Goal: Information Seeking & Learning: Learn about a topic

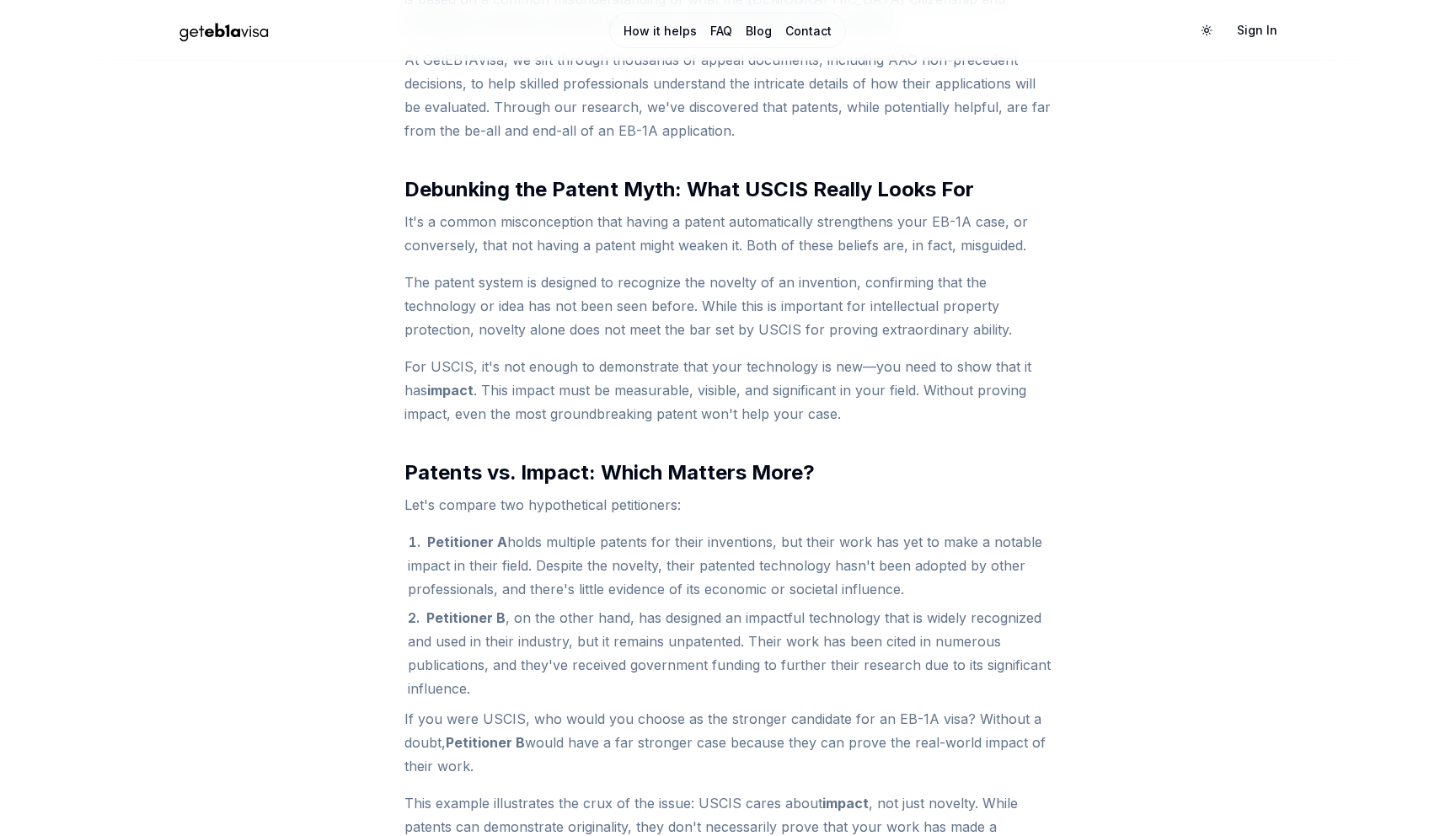
scroll to position [799, 0]
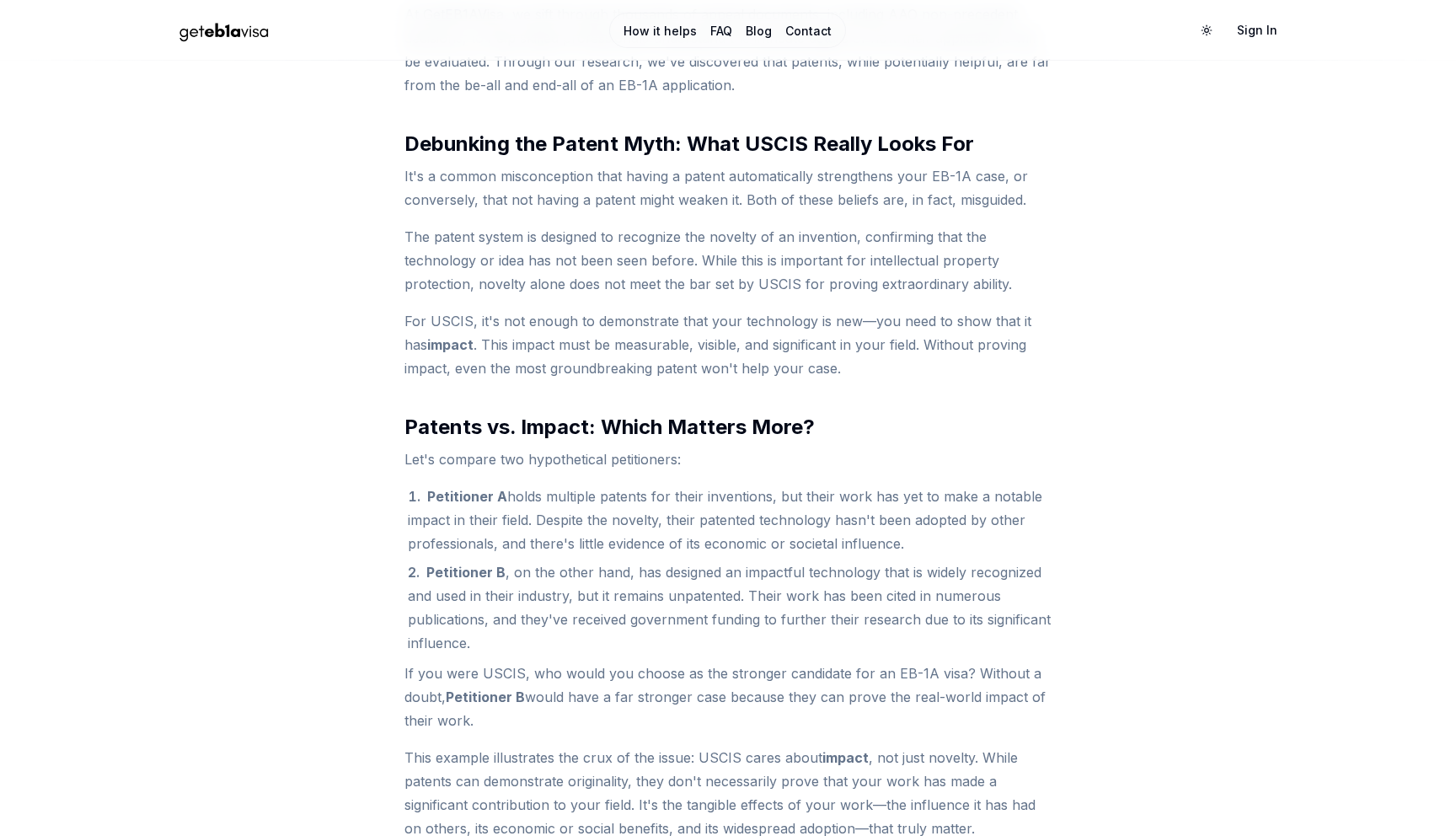
click at [581, 518] on li "Petitioner A holds multiple patents for their inventions, but their work has ye…" at bounding box center [730, 520] width 644 height 71
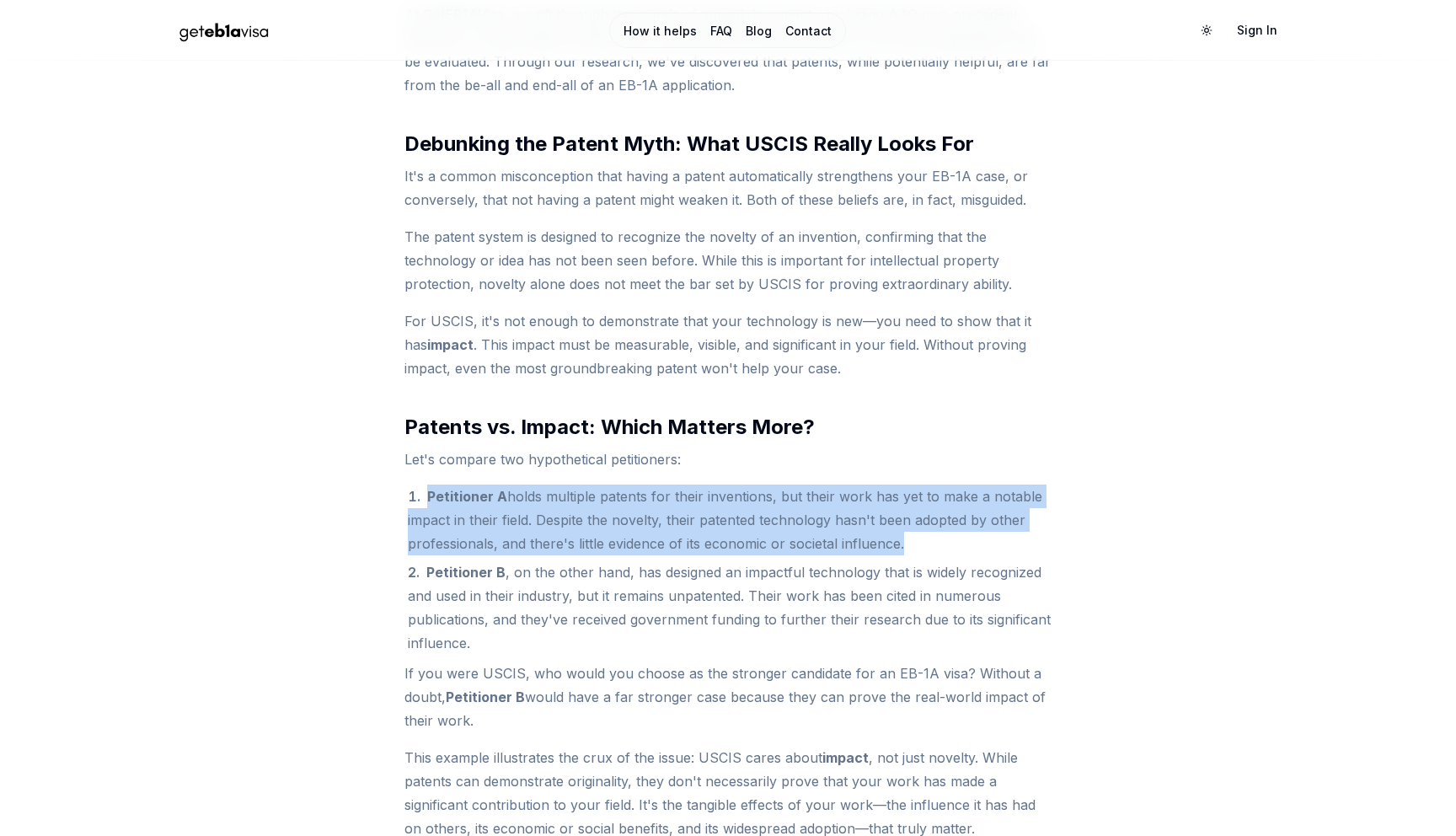
click at [581, 518] on li "Petitioner A holds multiple patents for their inventions, but their work has ye…" at bounding box center [730, 520] width 644 height 71
click at [969, 533] on li "Petitioner A holds multiple patents for their inventions, but their work has ye…" at bounding box center [730, 520] width 644 height 71
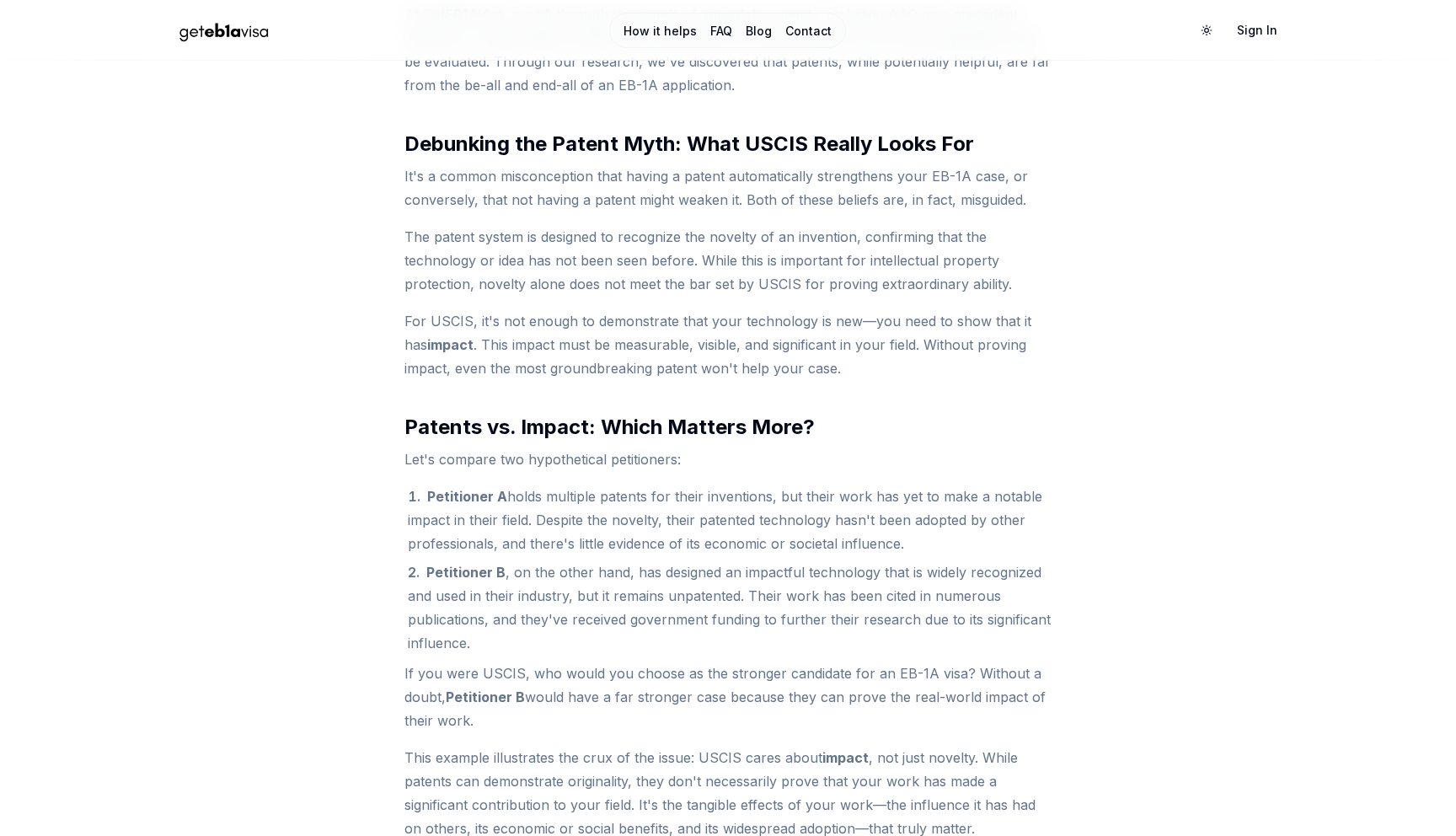
click at [969, 533] on li "Petitioner A holds multiple patents for their inventions, but their work has ye…" at bounding box center [730, 520] width 644 height 71
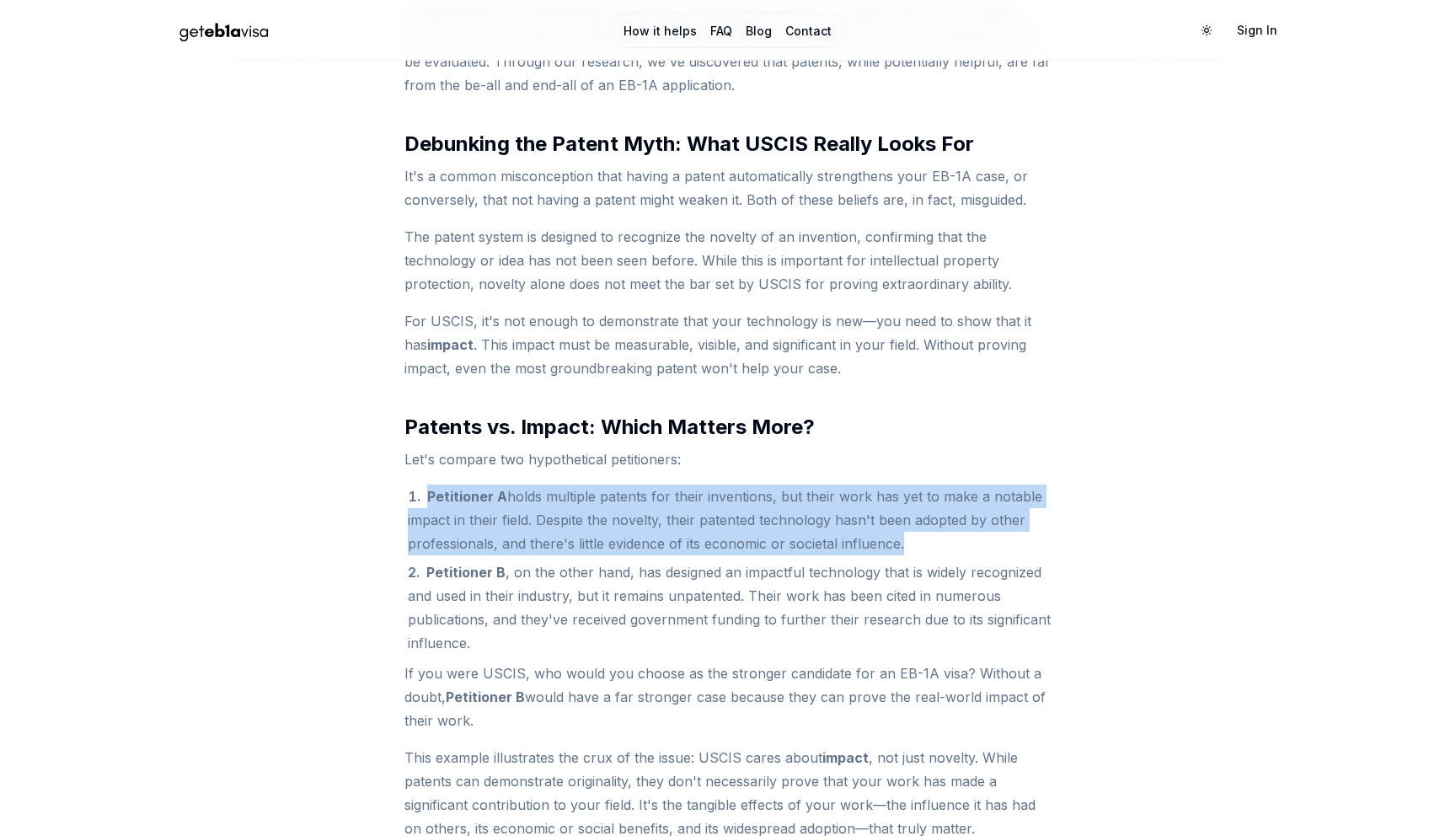
click at [969, 533] on li "Petitioner A holds multiple patents for their inventions, but their work has ye…" at bounding box center [730, 520] width 644 height 71
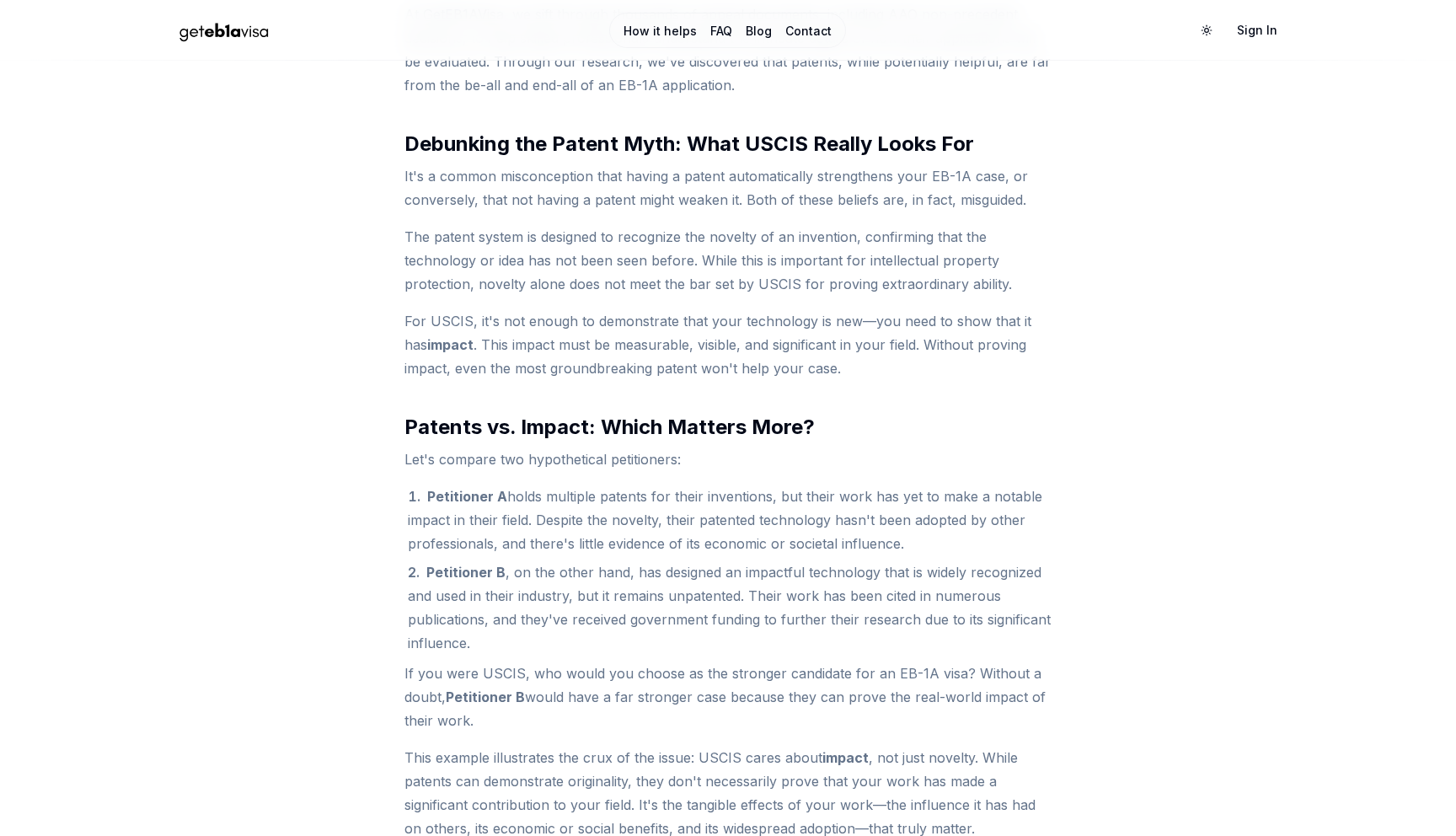
click at [713, 581] on li "Petitioner B , on the other hand, has designed an impactful technology that is …" at bounding box center [730, 608] width 644 height 95
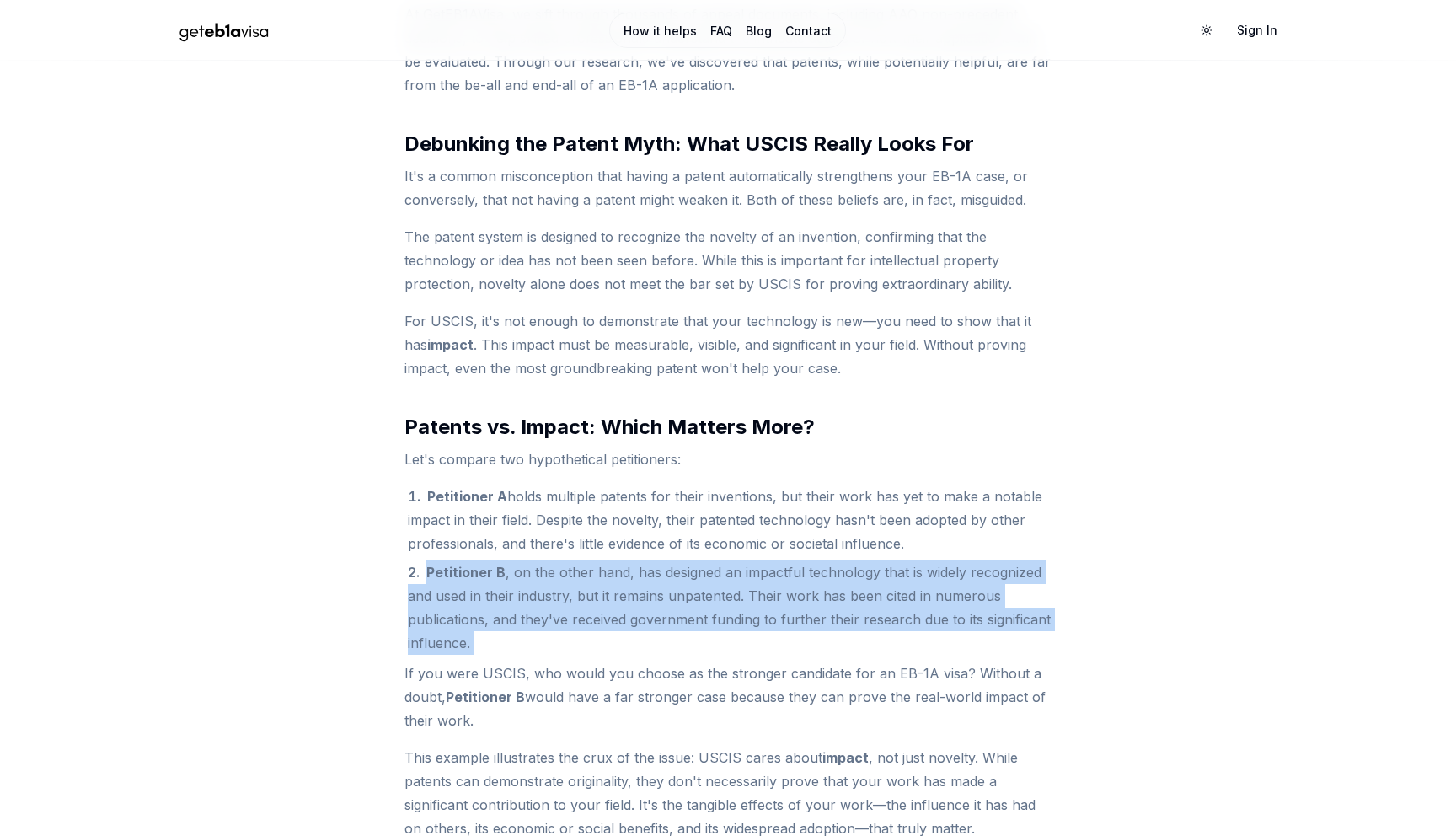
click at [713, 581] on li "Petitioner B , on the other hand, has designed an impactful technology that is …" at bounding box center [730, 608] width 644 height 95
click at [727, 619] on li "Petitioner B , on the other hand, has designed an impactful technology that is …" at bounding box center [730, 608] width 644 height 95
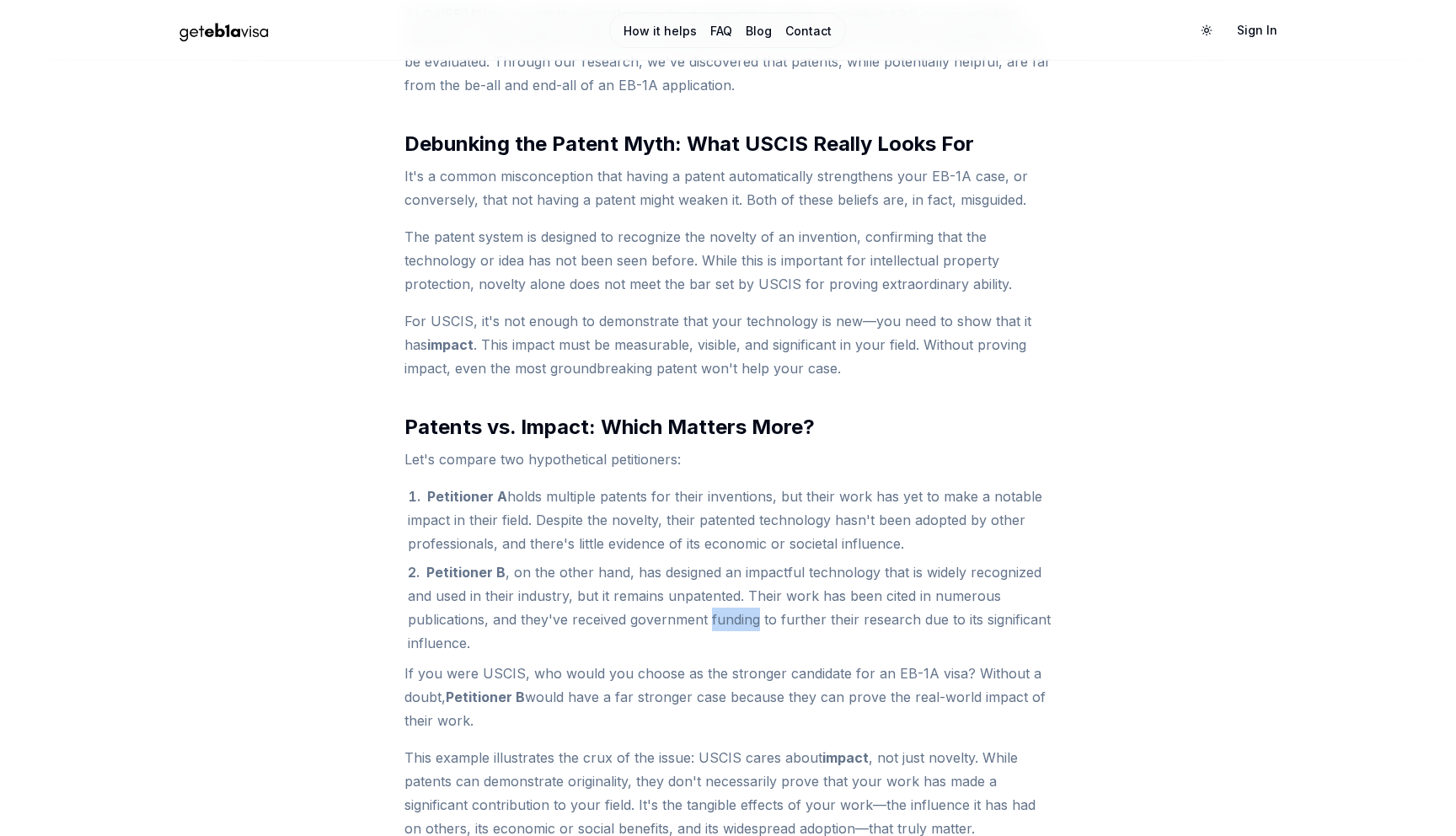
click at [727, 619] on li "Petitioner B , on the other hand, has designed an impactful technology that is …" at bounding box center [730, 608] width 644 height 95
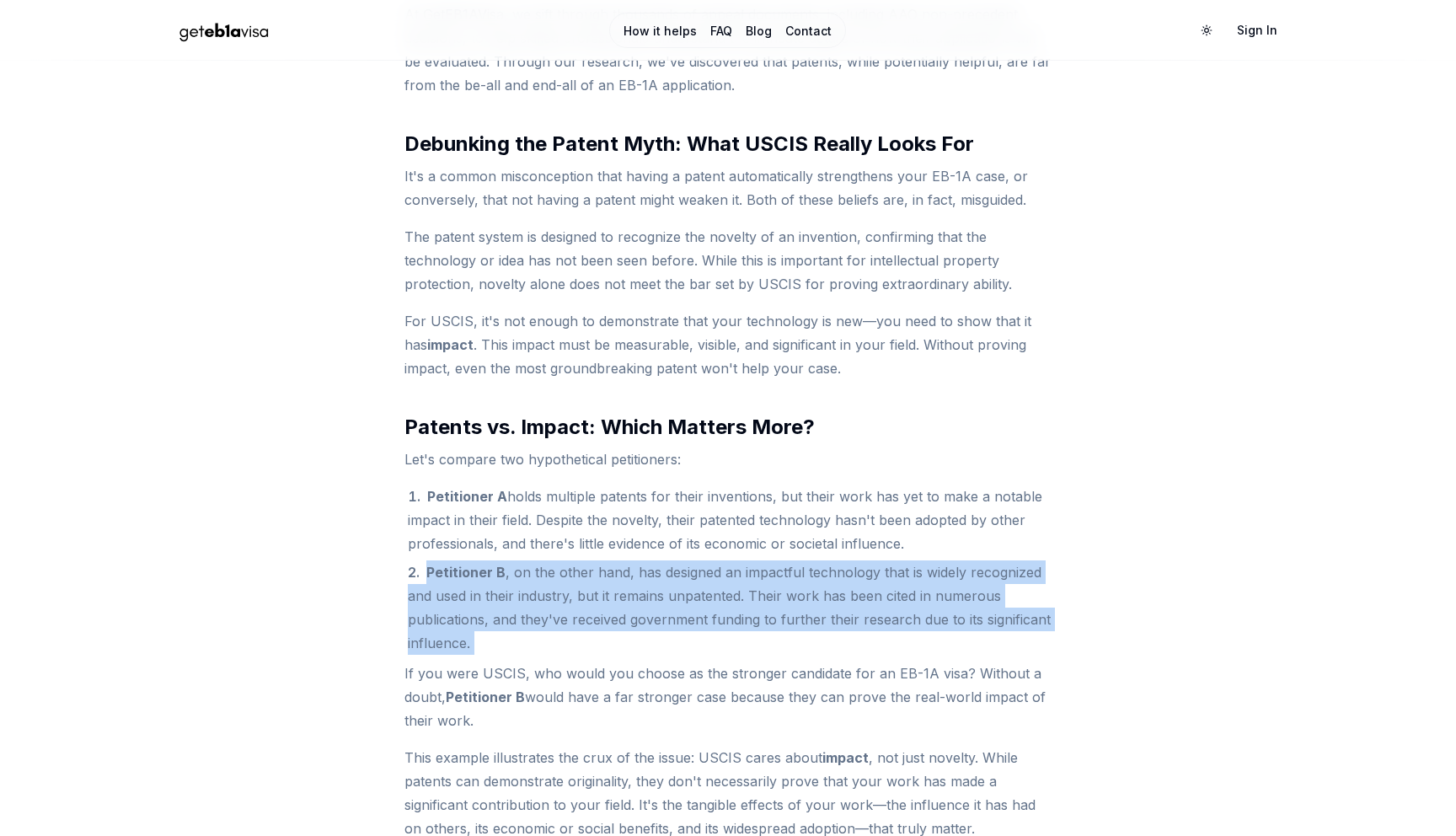
click at [727, 619] on li "Petitioner B , on the other hand, has designed an impactful technology that is …" at bounding box center [730, 608] width 644 height 95
click at [817, 639] on li "Petitioner B , on the other hand, has designed an impactful technology that is …" at bounding box center [730, 608] width 644 height 95
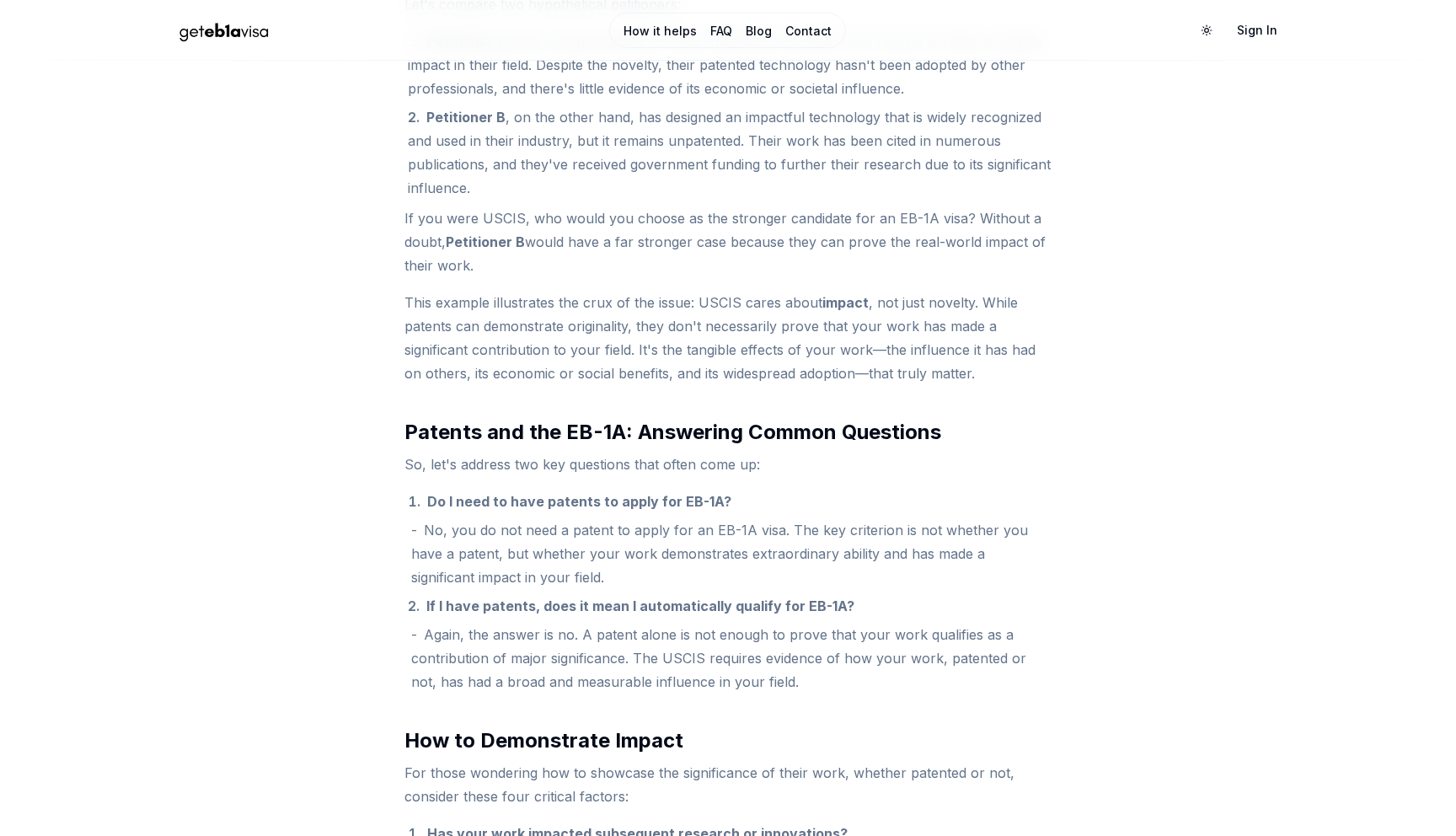
scroll to position [1269, 0]
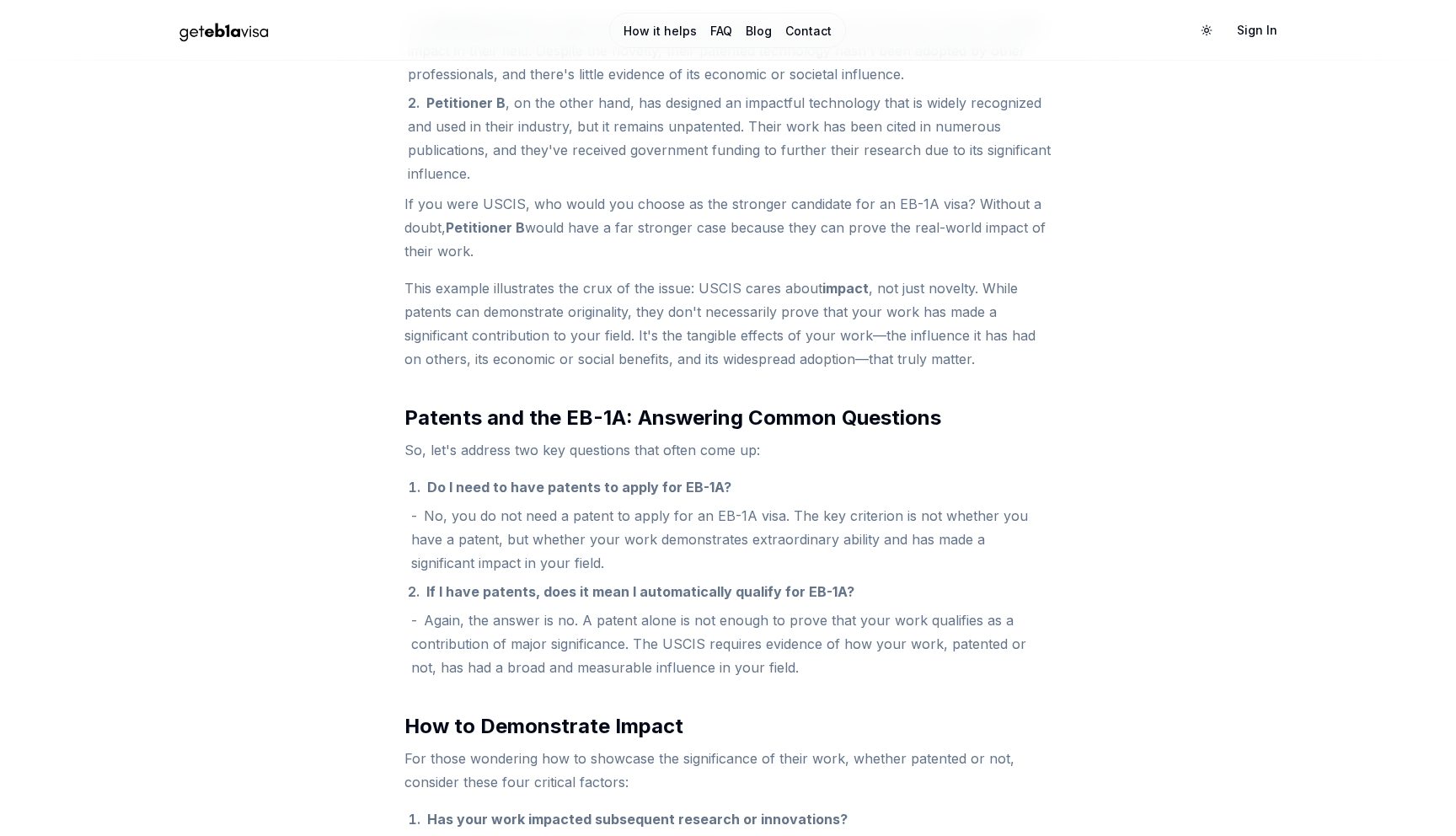
click at [759, 643] on li "Again, the answer is no. A patent alone is not enough to prove that your work q…" at bounding box center [732, 644] width 640 height 71
click at [776, 667] on li "Again, the answer is no. A patent alone is not enough to prove that your work q…" at bounding box center [732, 644] width 640 height 71
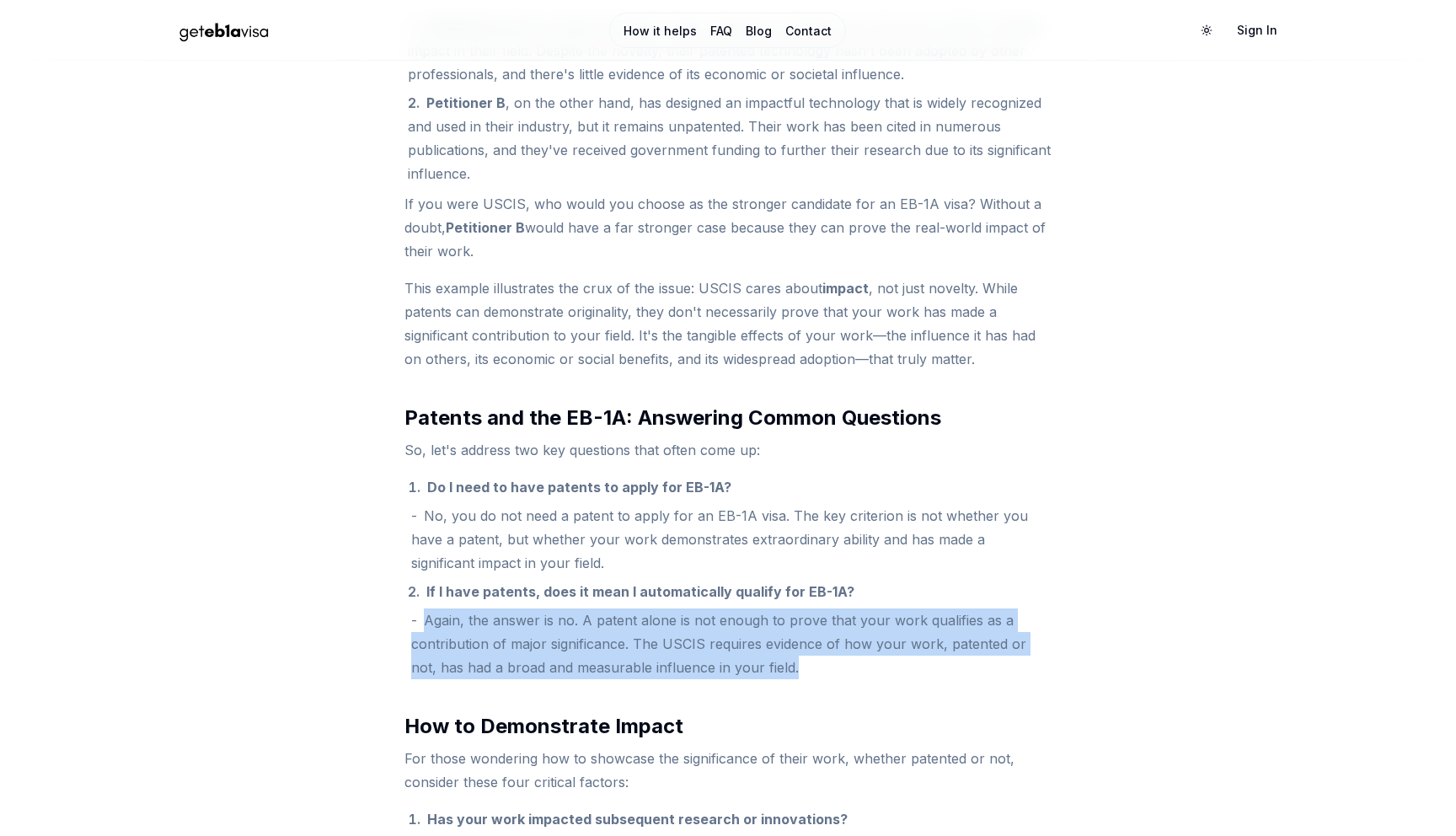
drag, startPoint x: 776, startPoint y: 667, endPoint x: 425, endPoint y: 612, distance: 355.3
click at [425, 612] on li "Again, the answer is no. A patent alone is not enough to prove that your work q…" at bounding box center [732, 644] width 640 height 71
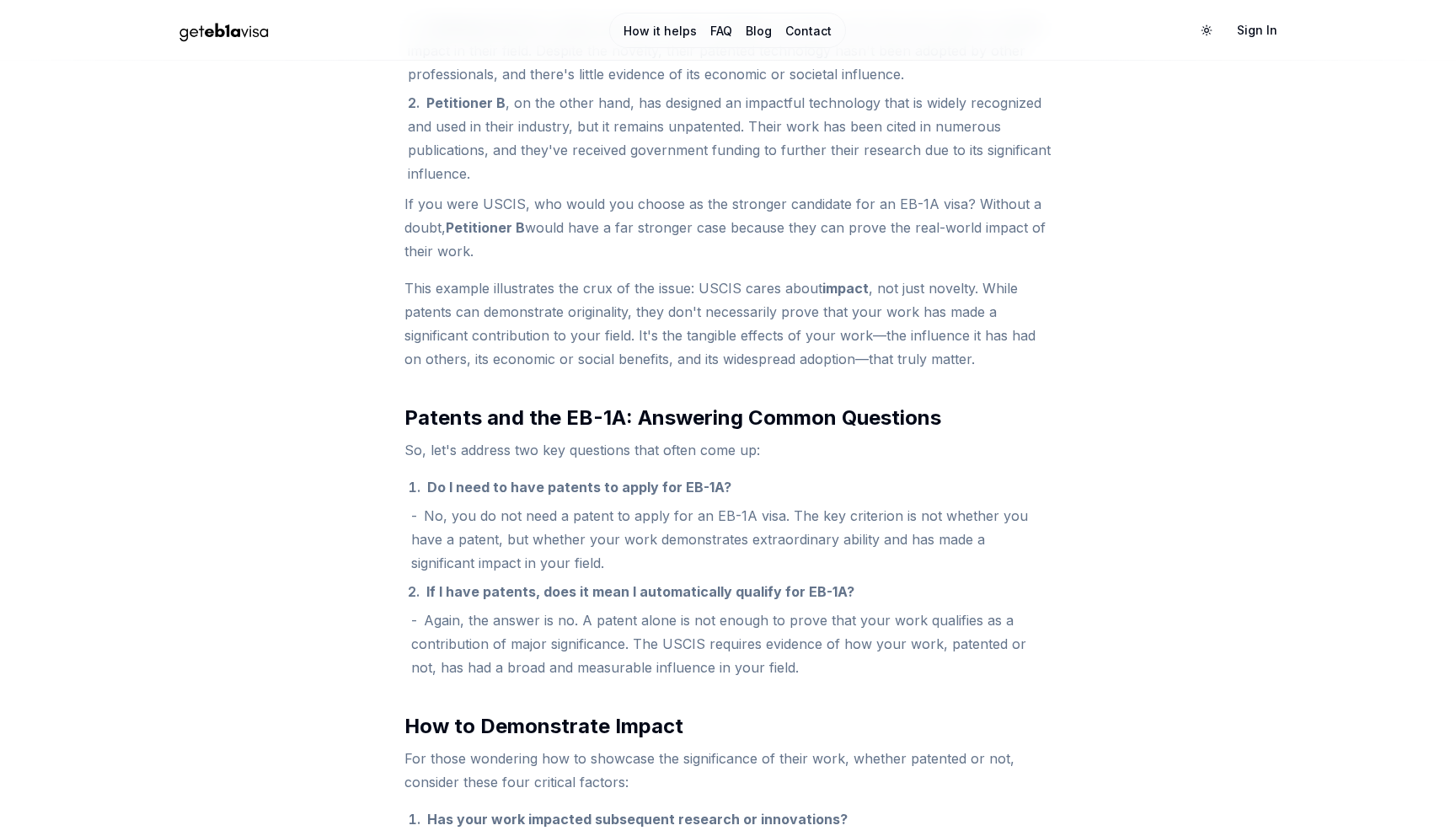
click at [586, 564] on li "No, you do not need a patent to apply for an EB-1A visa. The key criterion is n…" at bounding box center [732, 540] width 640 height 71
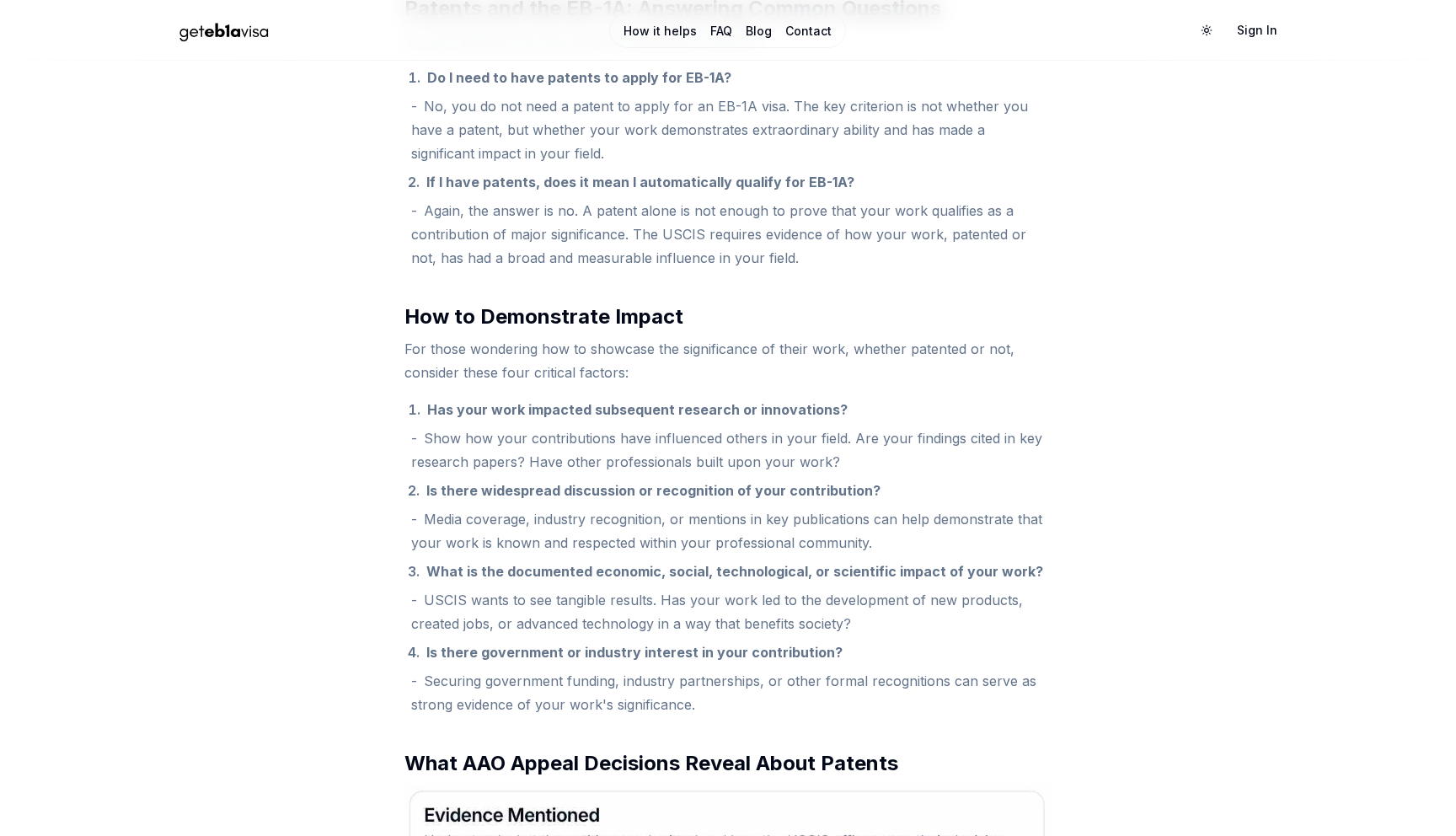
scroll to position [1733, 0]
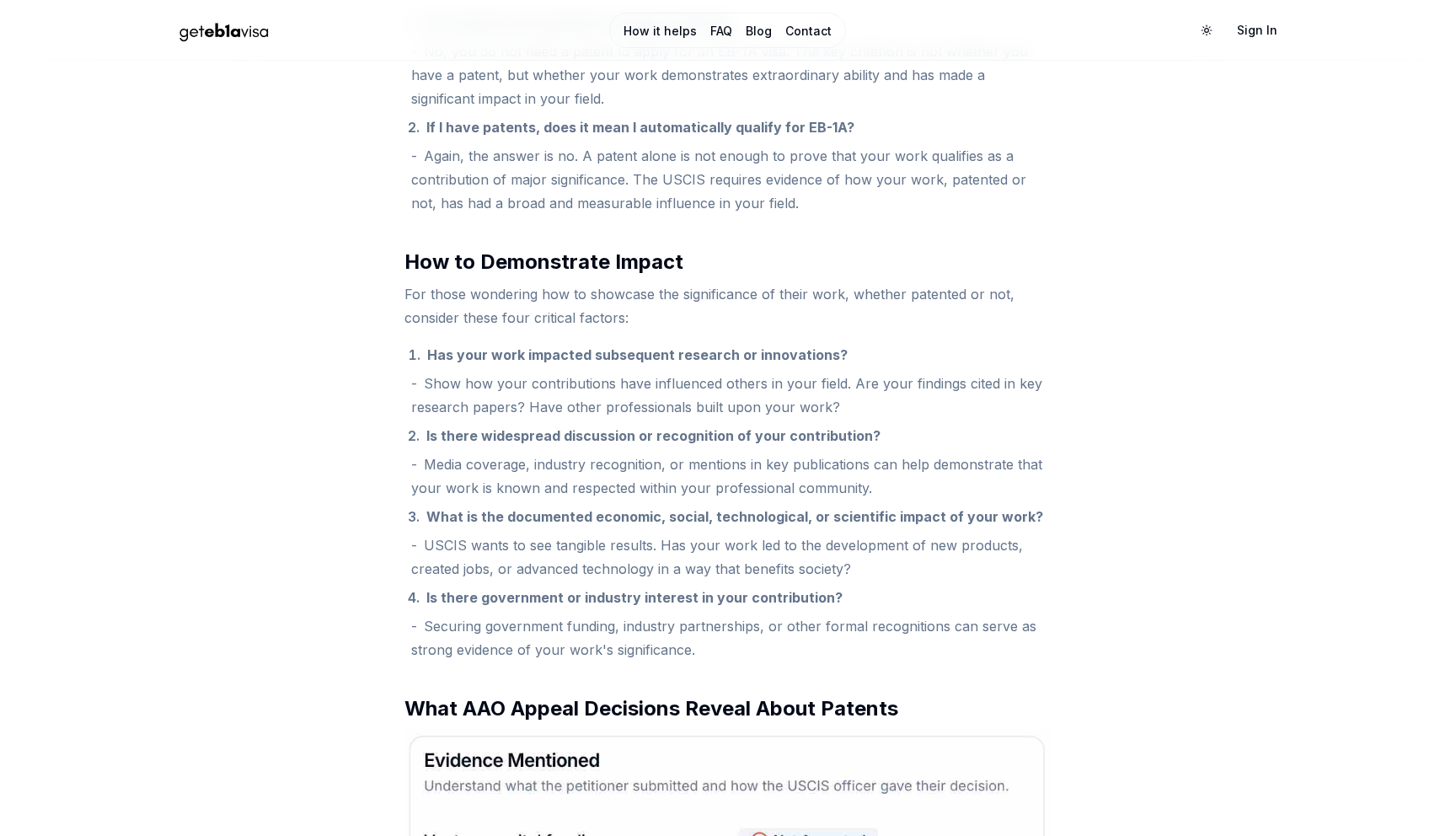
click at [528, 466] on li "Media coverage, industry recognition, or mentions in key publications can help …" at bounding box center [732, 476] width 640 height 47
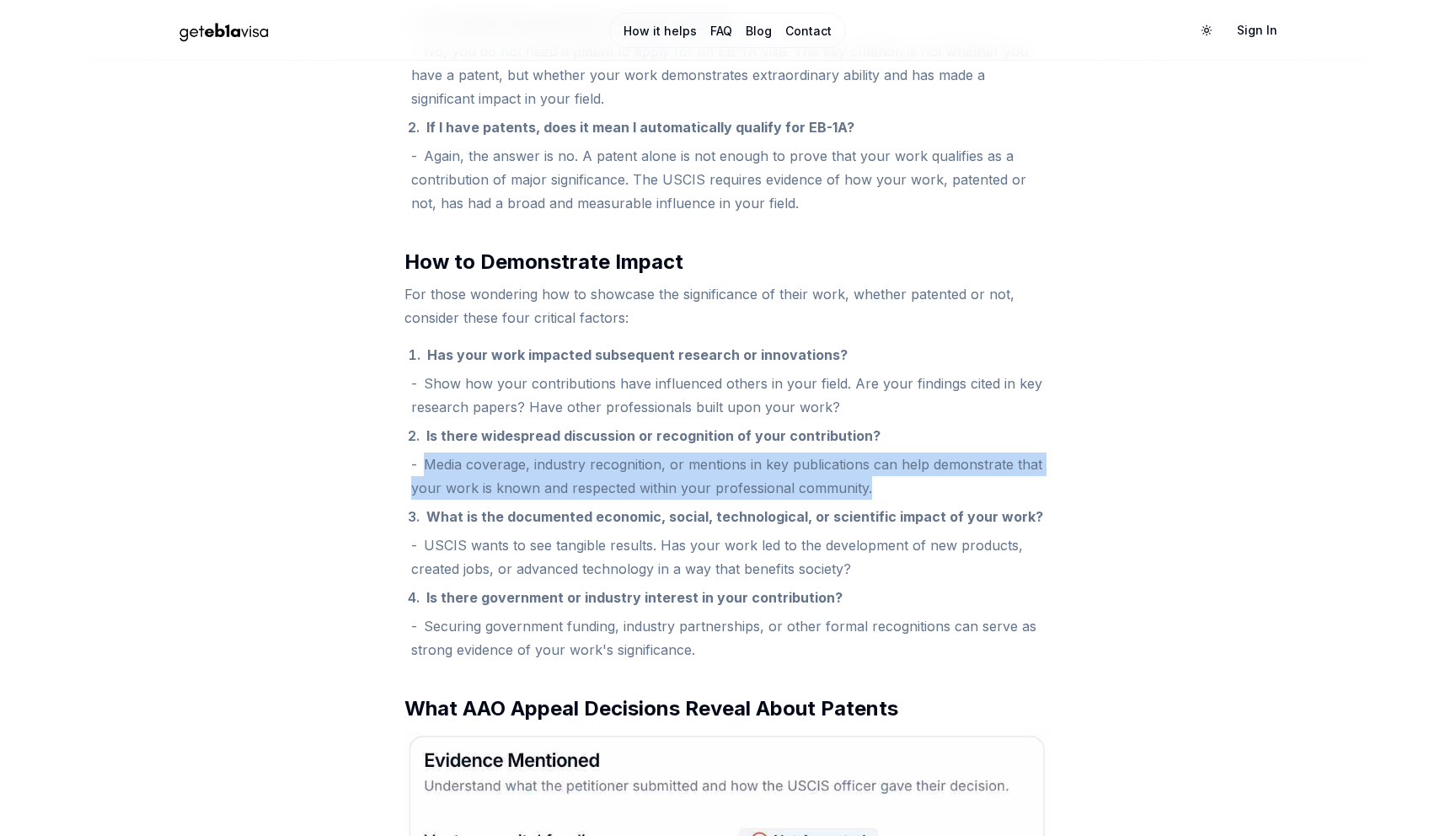
click at [528, 466] on li "Media coverage, industry recognition, or mentions in key publications can help …" at bounding box center [732, 476] width 640 height 47
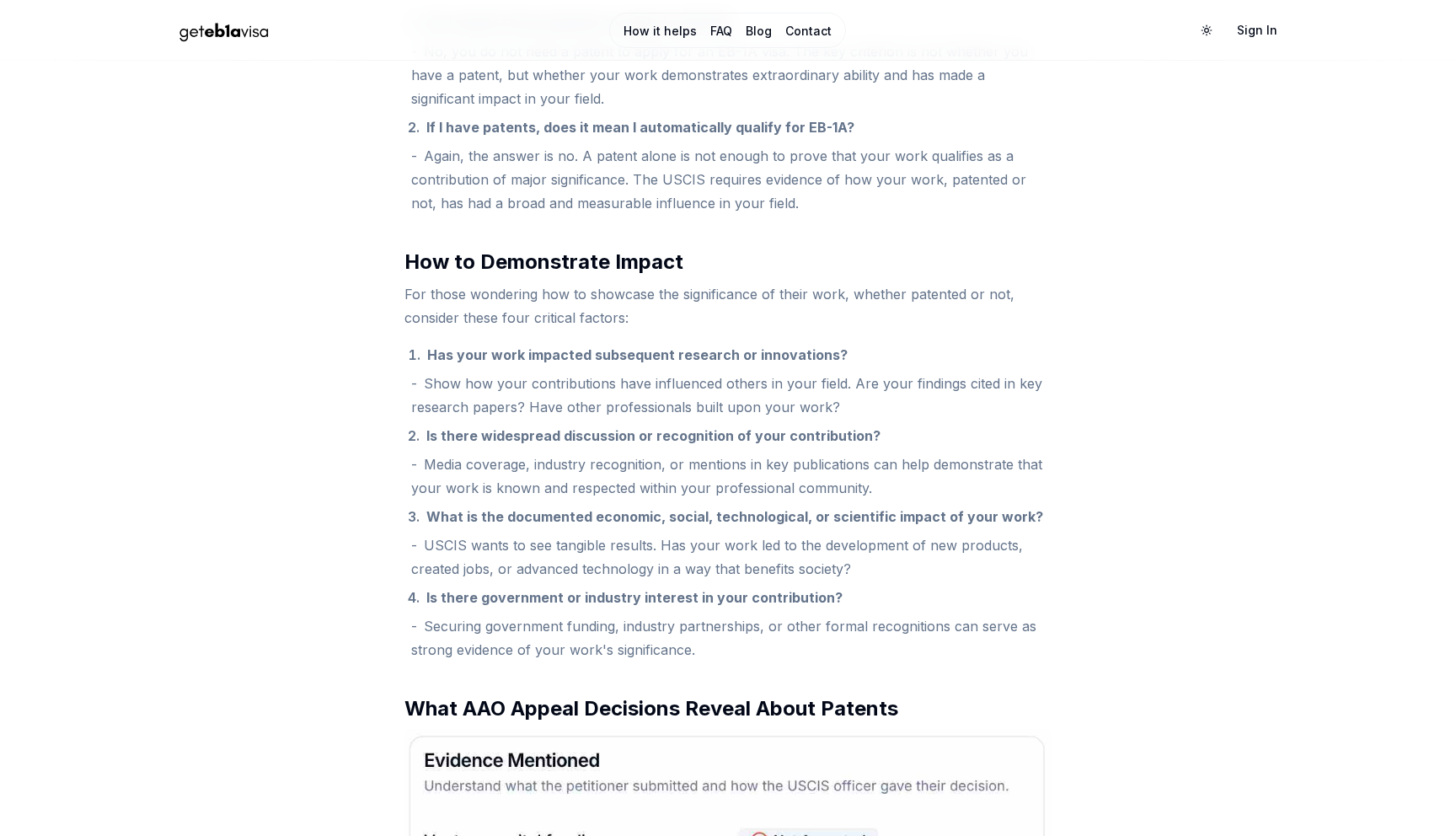
click at [563, 552] on li "USCIS wants to see tangible results. Has your work led to the development of ne…" at bounding box center [732, 556] width 640 height 47
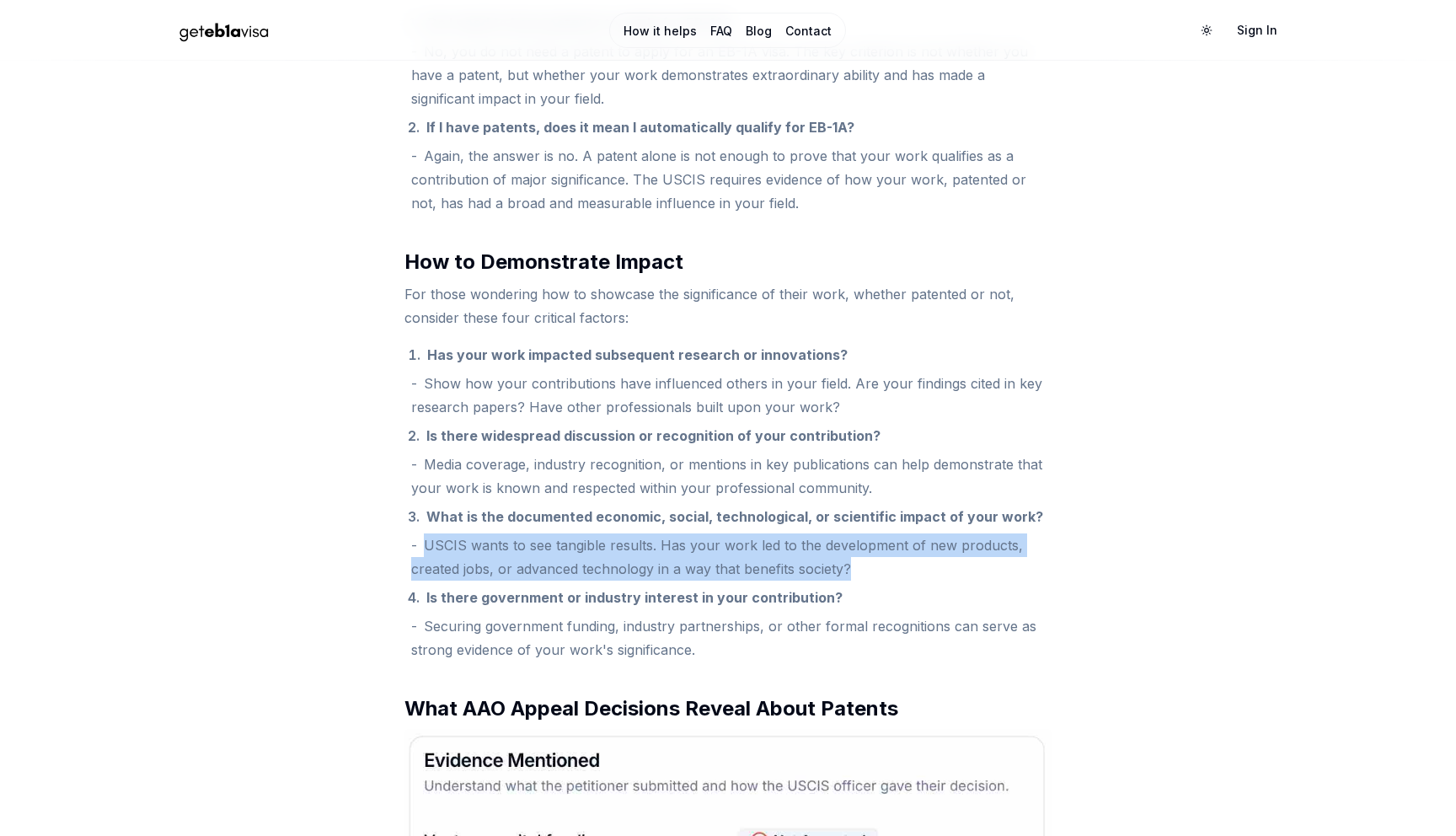
click at [563, 552] on li "USCIS wants to see tangible results. Has your work led to the development of ne…" at bounding box center [732, 556] width 640 height 47
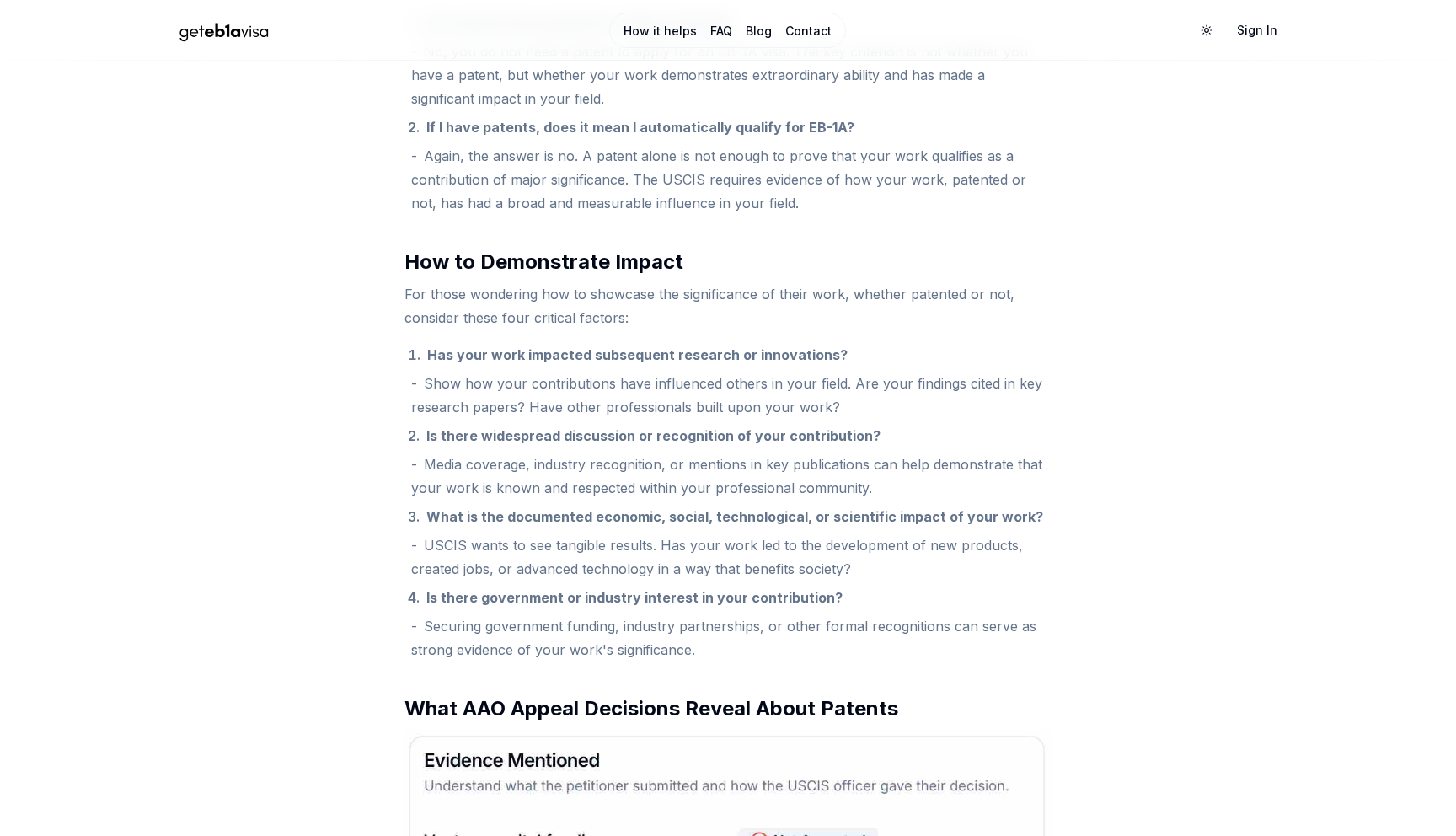
click at [555, 625] on li "Securing government funding, industry partnerships, or other formal recognition…" at bounding box center [732, 638] width 640 height 47
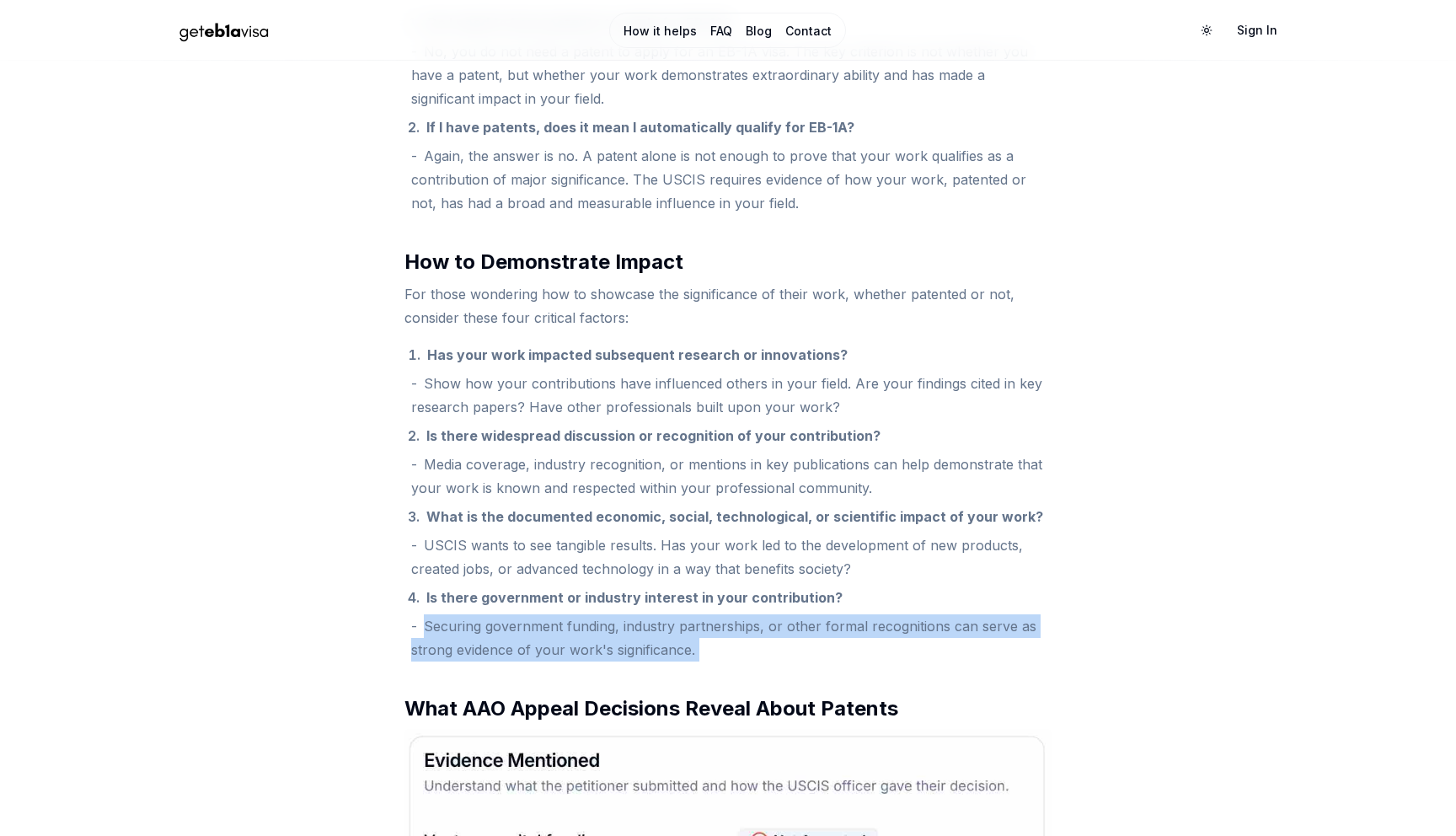
click at [555, 625] on li "Securing government funding, industry partnerships, or other formal recognition…" at bounding box center [732, 638] width 640 height 47
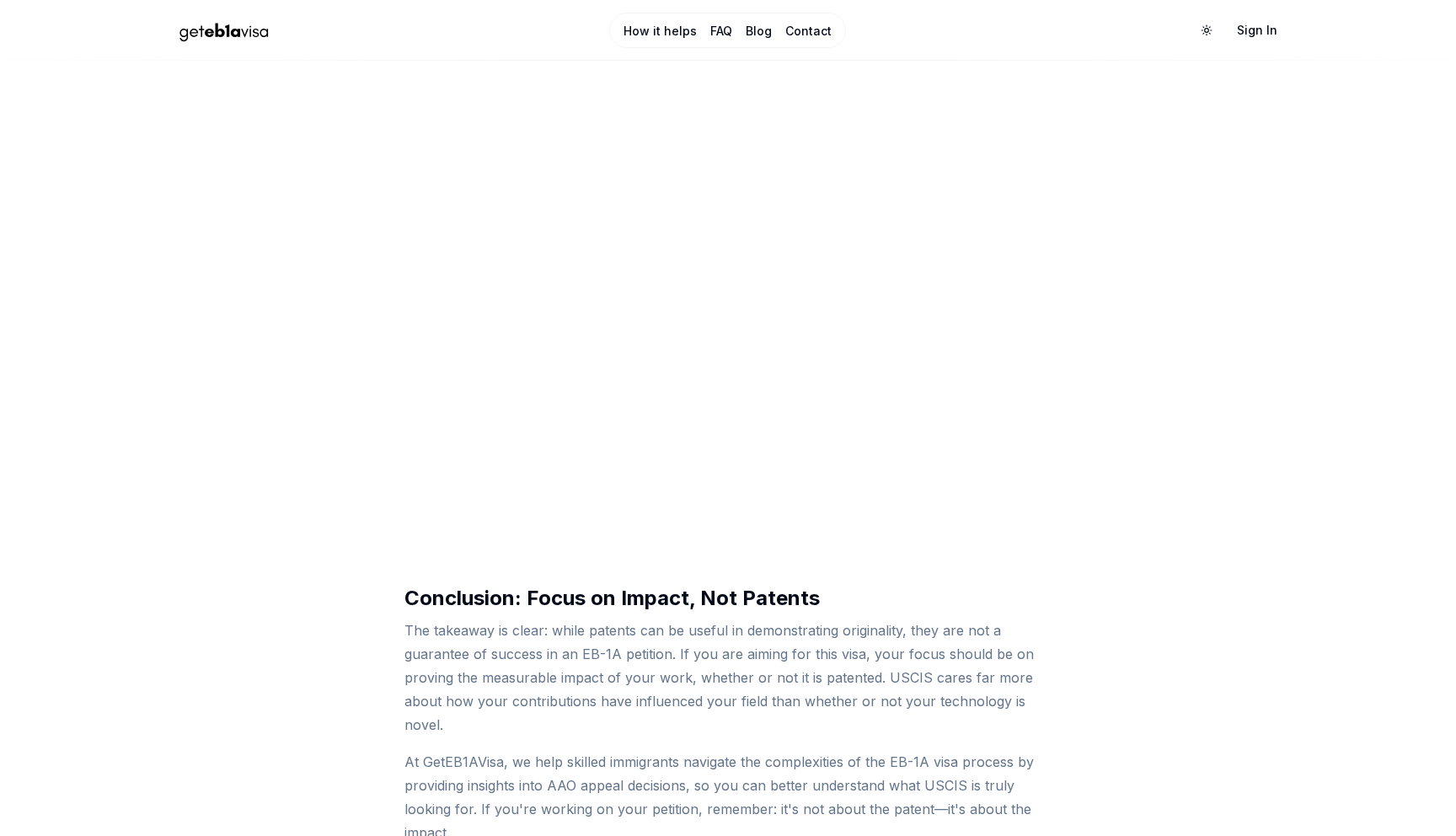
scroll to position [3530, 0]
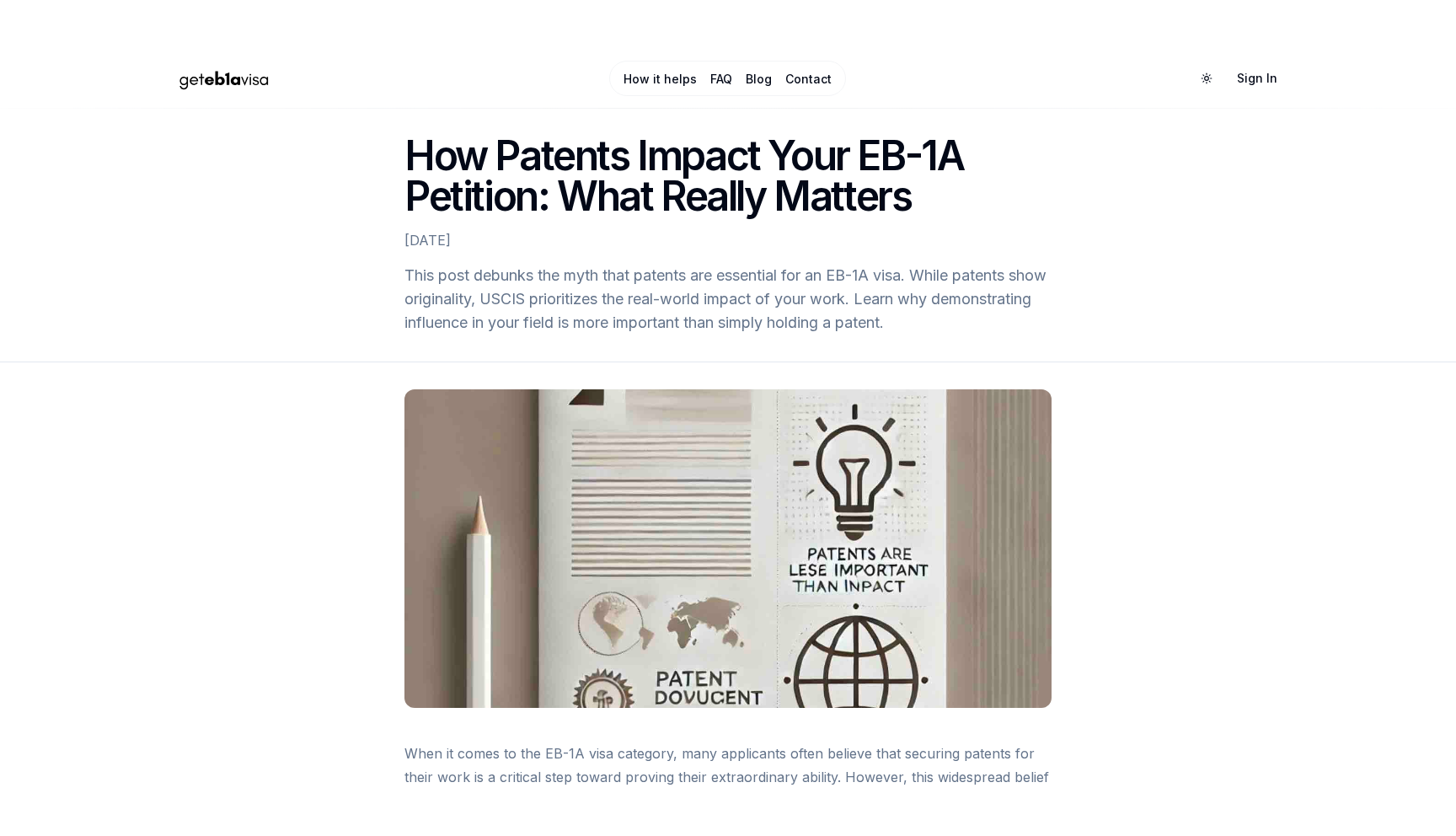
scroll to position [3530, 0]
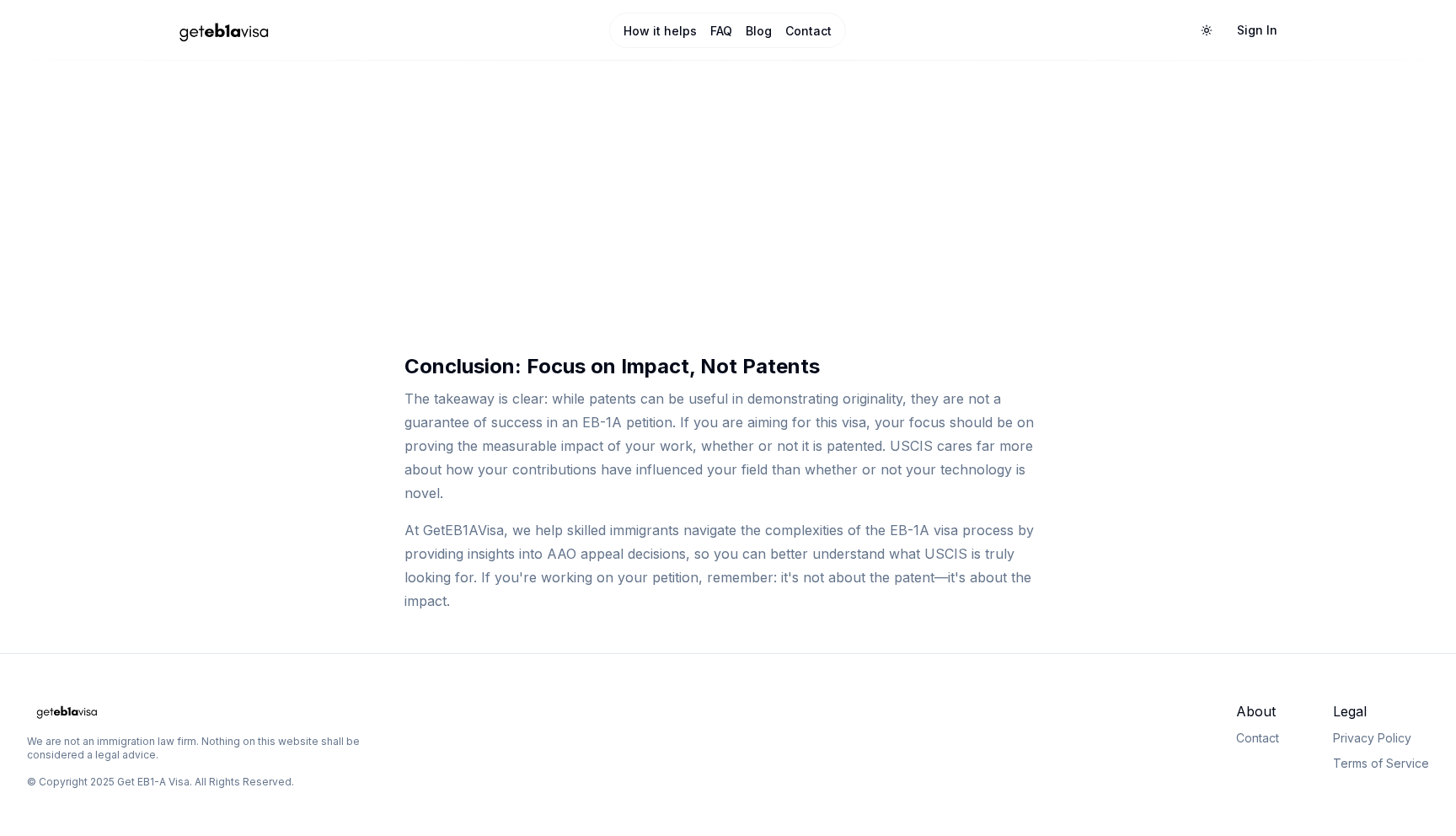
click at [633, 446] on p "The takeaway is clear: while patents can be useful in demonstrating originality…" at bounding box center [728, 445] width 648 height 118
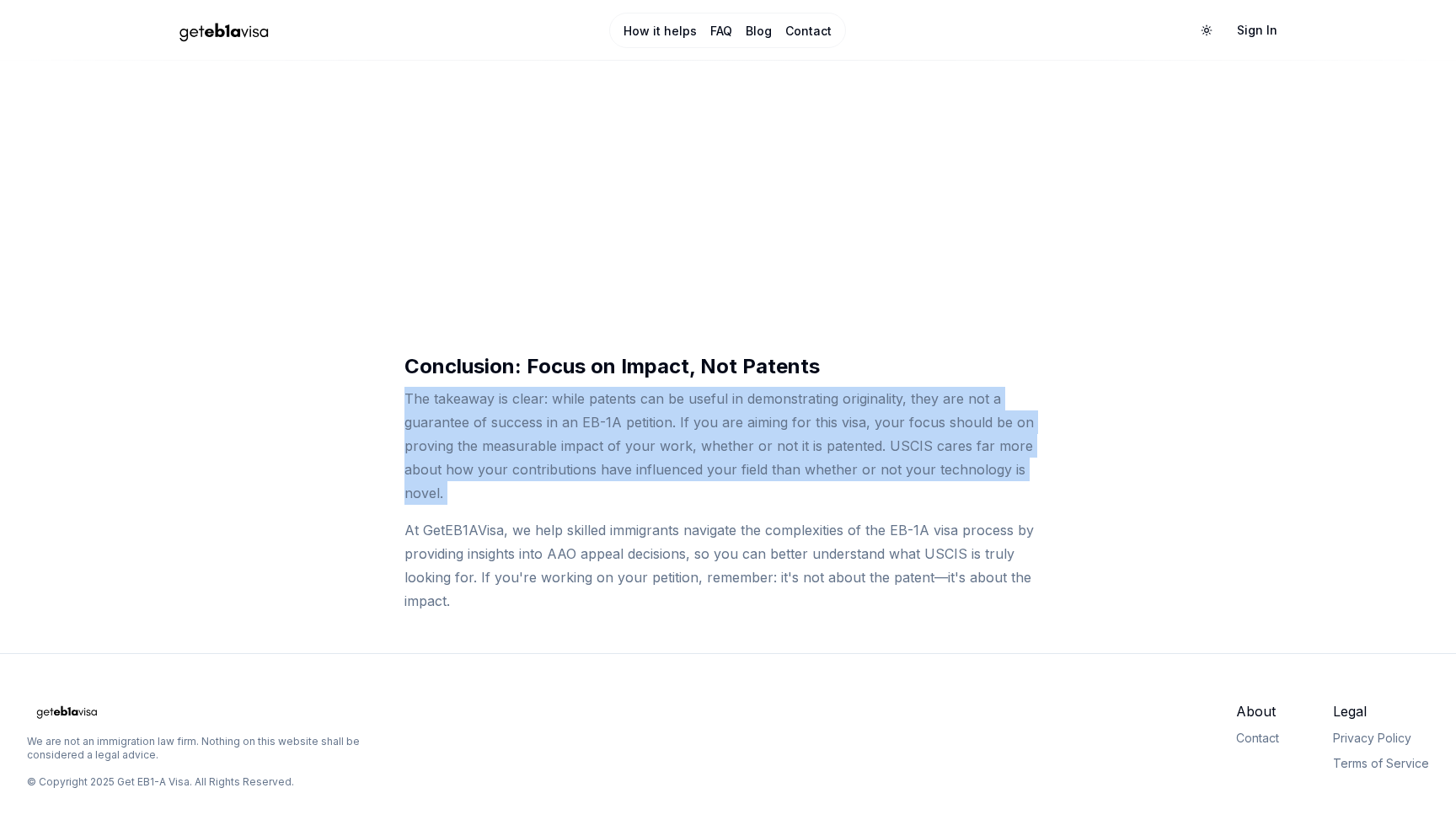
click at [633, 446] on p "The takeaway is clear: while patents can be useful in demonstrating originality…" at bounding box center [728, 445] width 648 height 118
click at [744, 446] on p "The takeaway is clear: while patents can be useful in demonstrating originality…" at bounding box center [728, 445] width 648 height 118
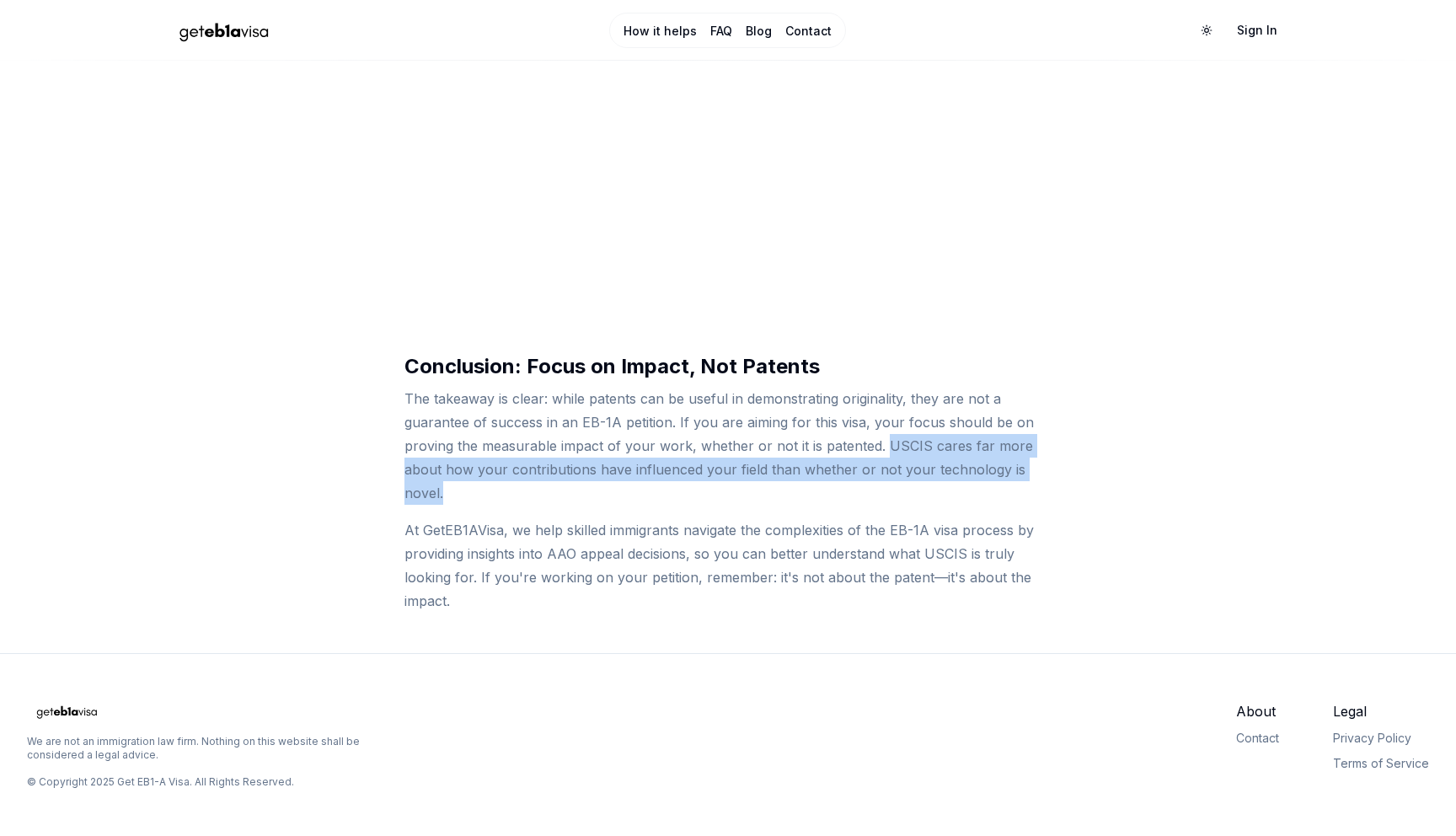
drag, startPoint x: 881, startPoint y: 439, endPoint x: 885, endPoint y: 500, distance: 61.1
click at [885, 500] on p "The takeaway is clear: while patents can be useful in demonstrating originality…" at bounding box center [728, 445] width 648 height 118
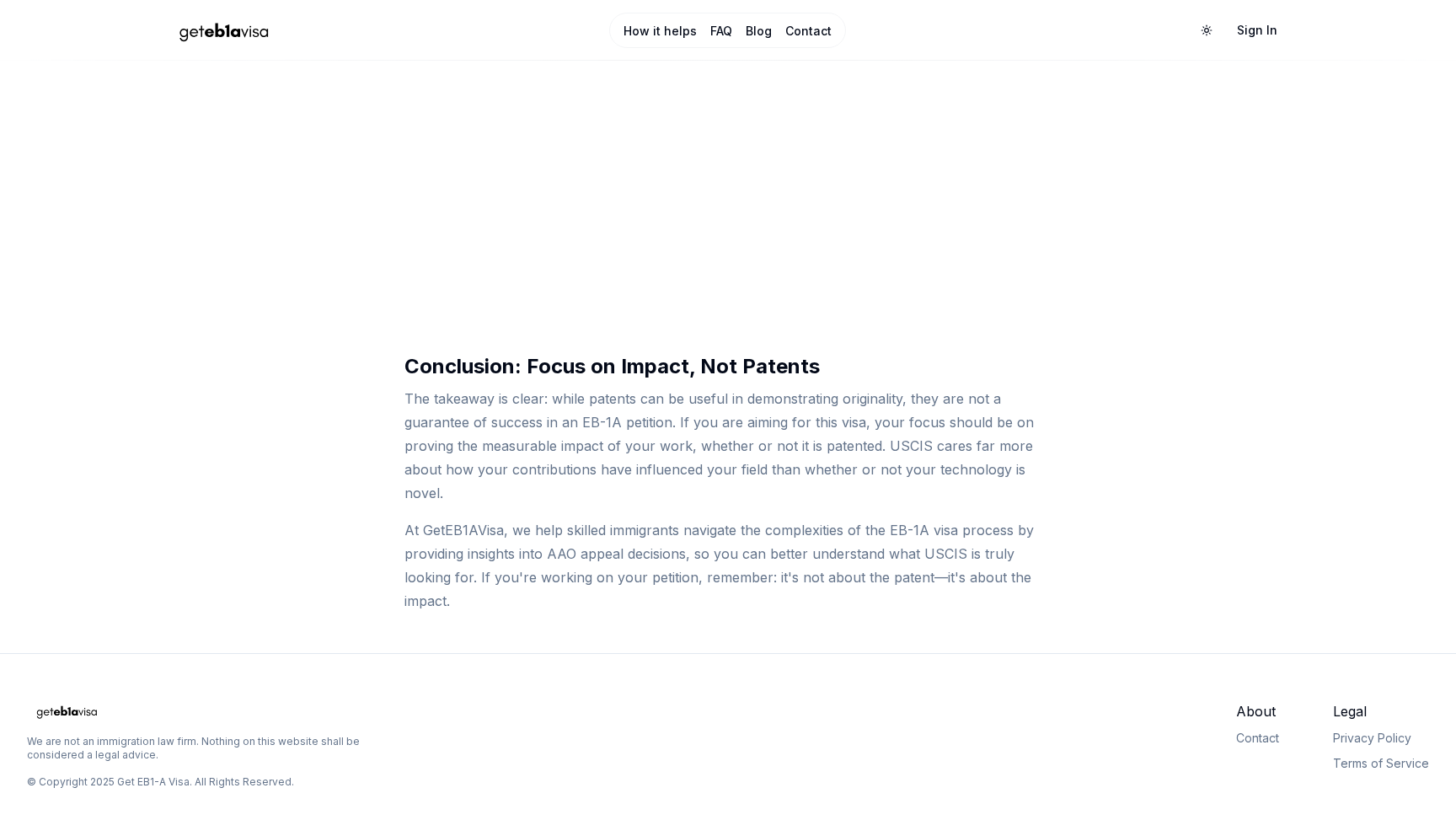
click at [847, 528] on p "At GetEB1AVisa, we help skilled immigrants navigate the complexities of the EB-…" at bounding box center [728, 565] width 648 height 95
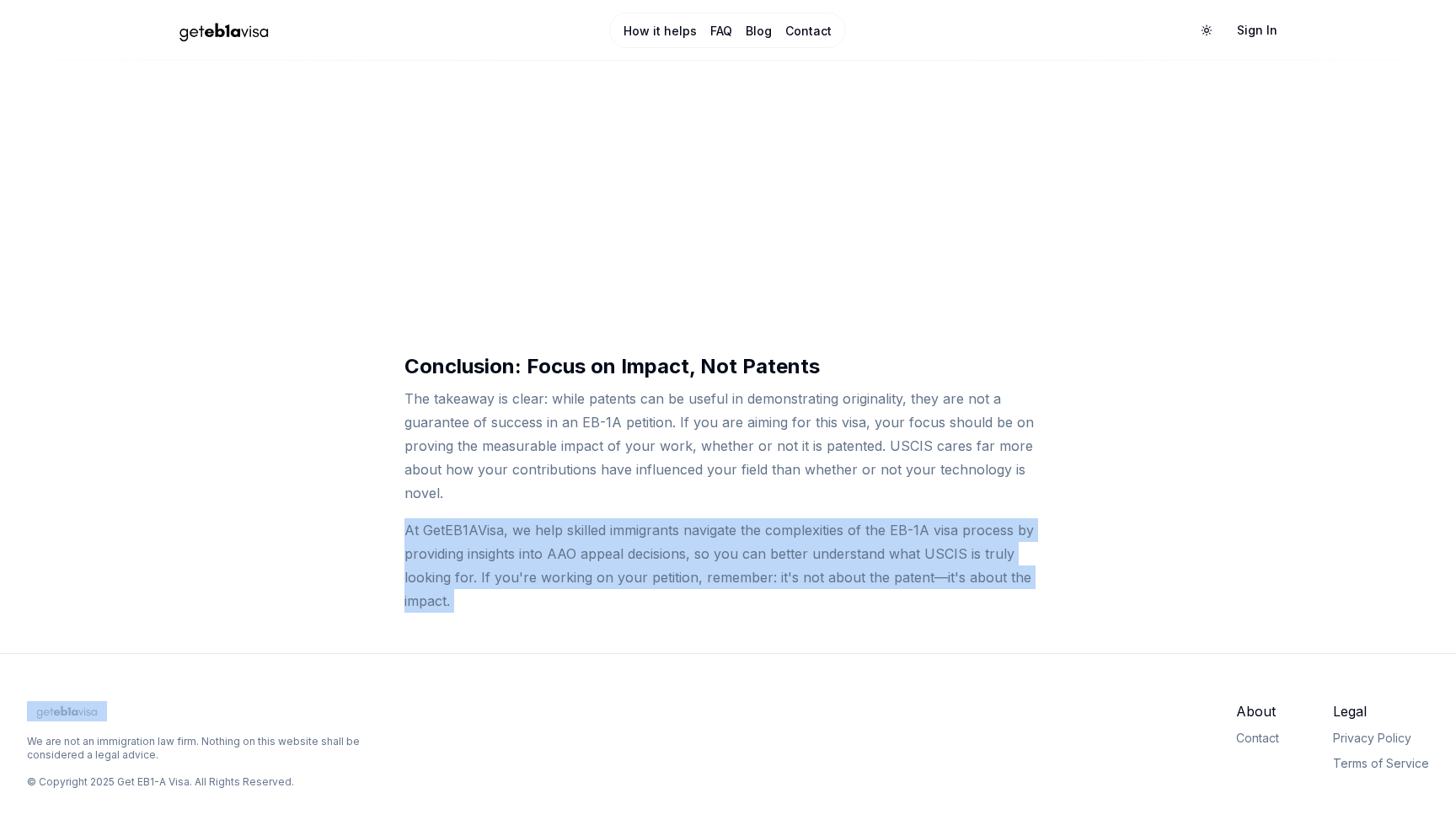
click at [847, 528] on p "At GetEB1AVisa, we help skilled immigrants navigate the complexities of the EB-…" at bounding box center [728, 565] width 648 height 95
